Goal: Information Seeking & Learning: Compare options

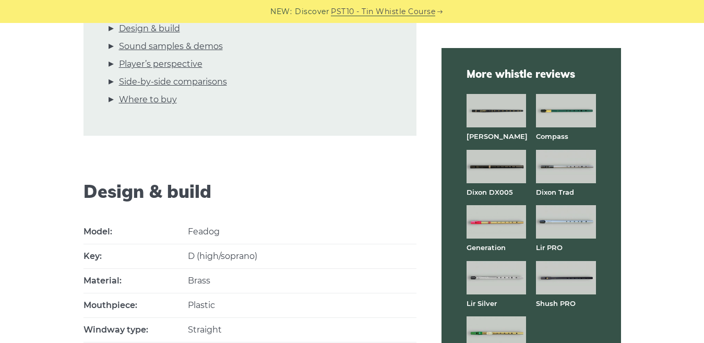
scroll to position [418, 0]
click at [563, 172] on img at bounding box center [566, 166] width 60 height 33
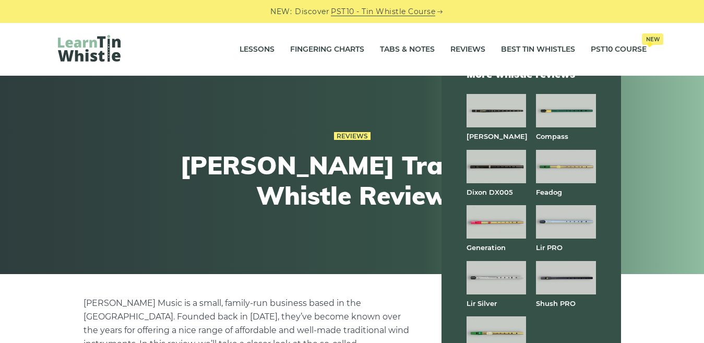
scroll to position [522, 0]
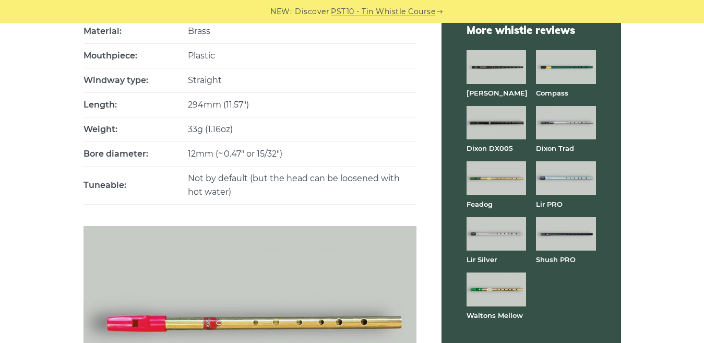
scroll to position [668, 0]
click at [550, 231] on img at bounding box center [566, 233] width 60 height 33
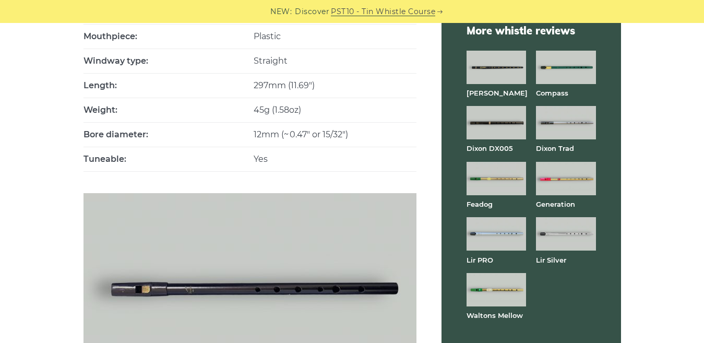
scroll to position [689, 0]
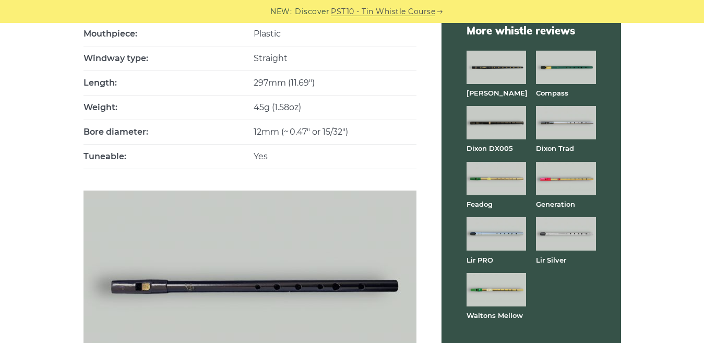
click at [480, 298] on img at bounding box center [497, 289] width 60 height 33
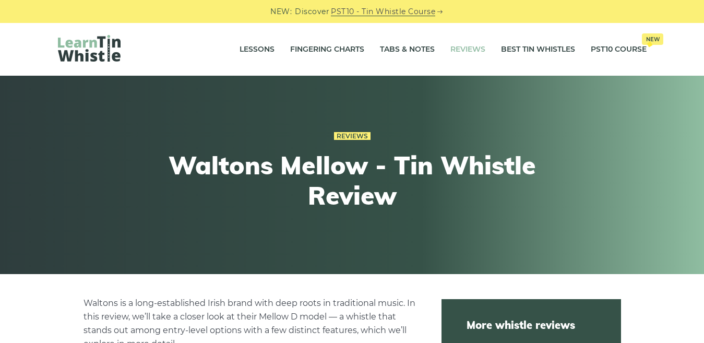
click at [480, 47] on link "Reviews" at bounding box center [468, 50] width 35 height 26
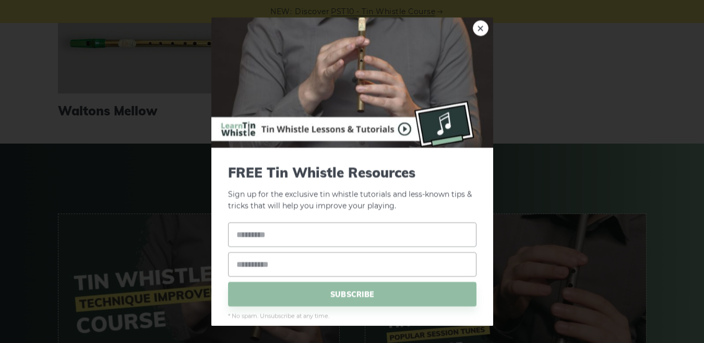
scroll to position [773, 0]
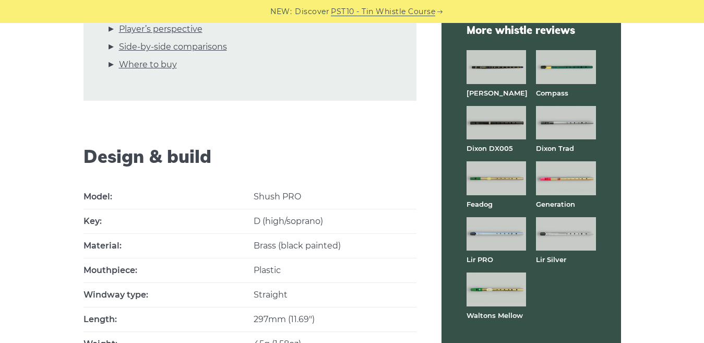
scroll to position [459, 0]
